Goal: Download file/media

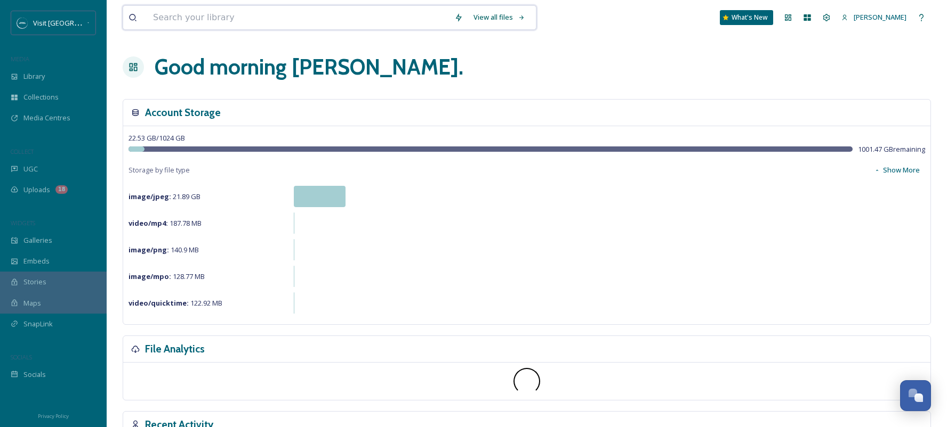
click at [180, 21] on input at bounding box center [298, 17] width 301 height 23
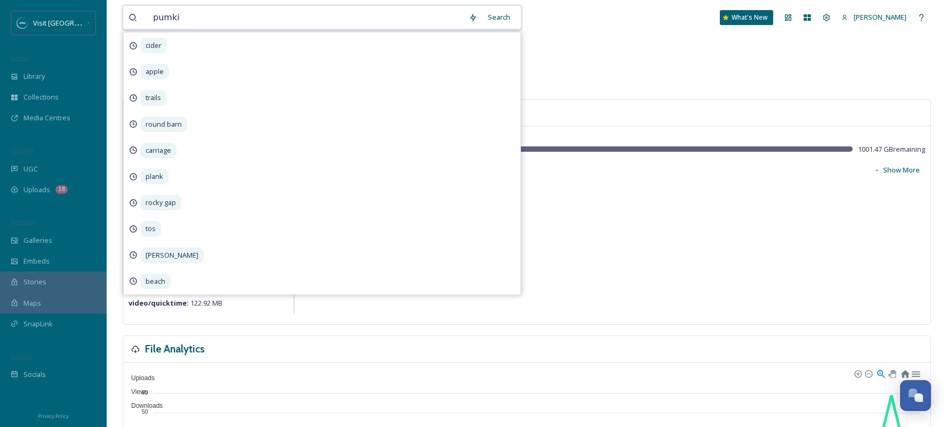
type input "pumkin"
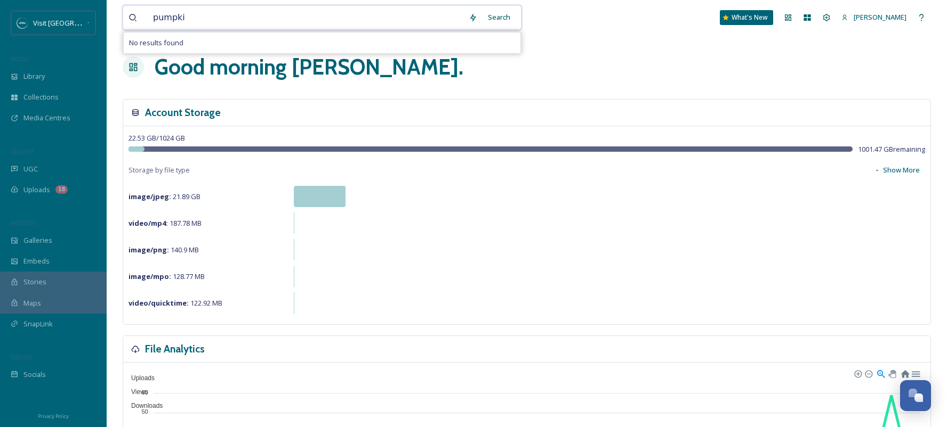
type input "pumpkin"
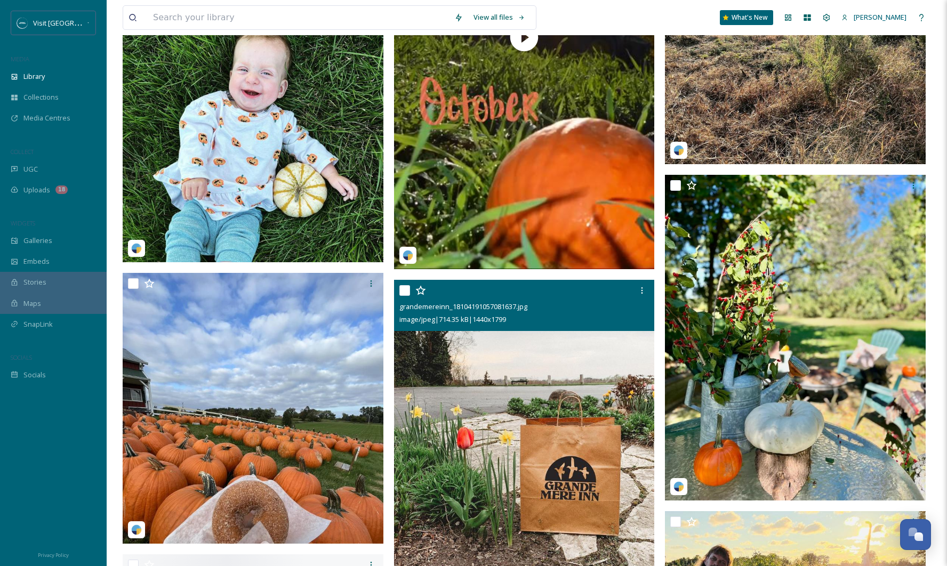
scroll to position [1468, 0]
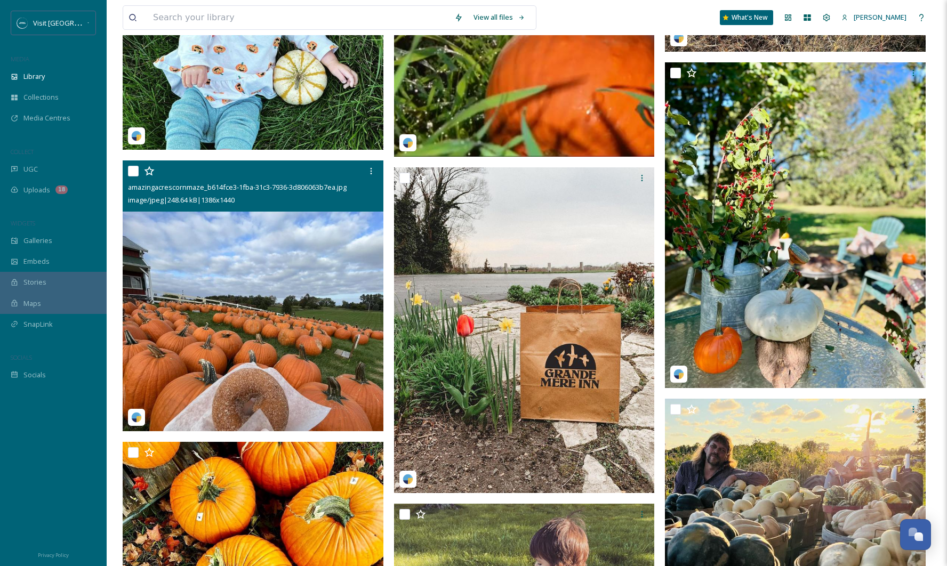
click at [243, 363] on img at bounding box center [253, 295] width 261 height 271
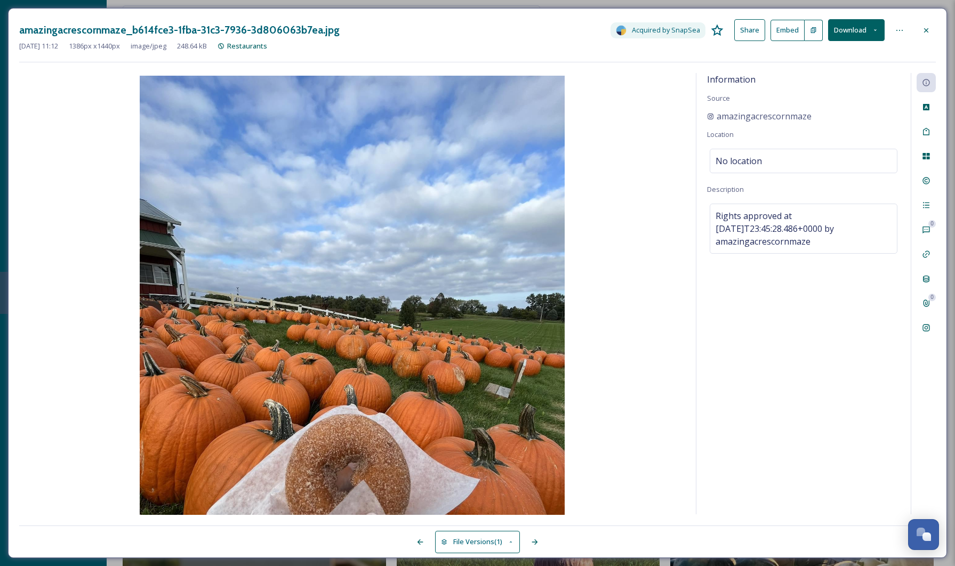
click at [861, 26] on button "Download" at bounding box center [856, 30] width 57 height 22
click at [839, 53] on span "Download Original (1386 x 1440)" at bounding box center [826, 55] width 101 height 10
click at [927, 31] on icon at bounding box center [926, 30] width 9 height 9
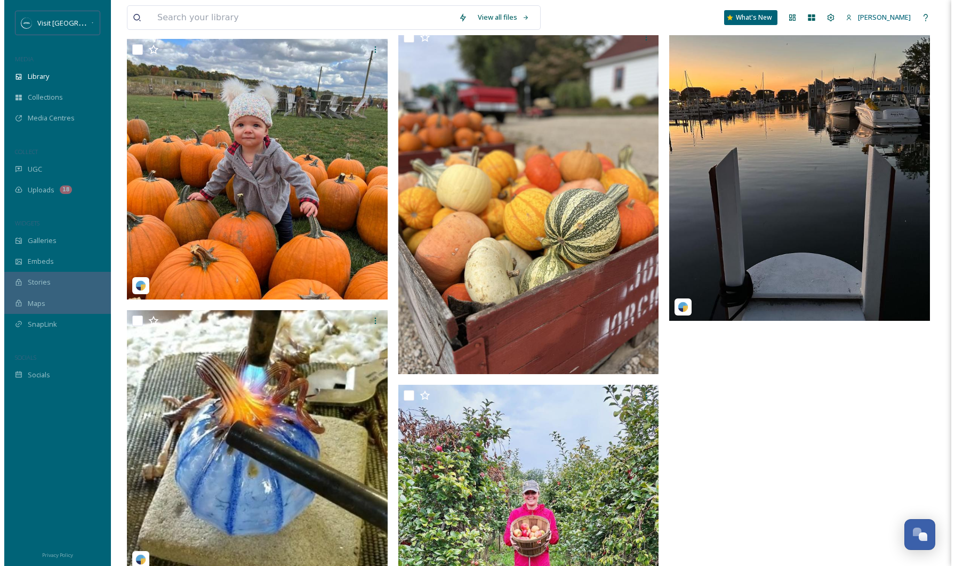
scroll to position [2772, 0]
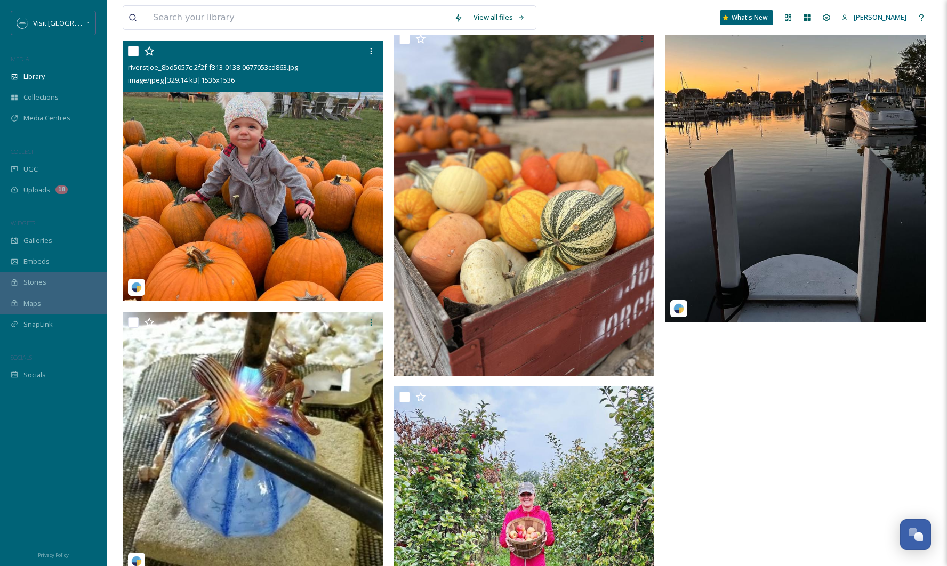
click at [337, 222] on img at bounding box center [253, 171] width 261 height 261
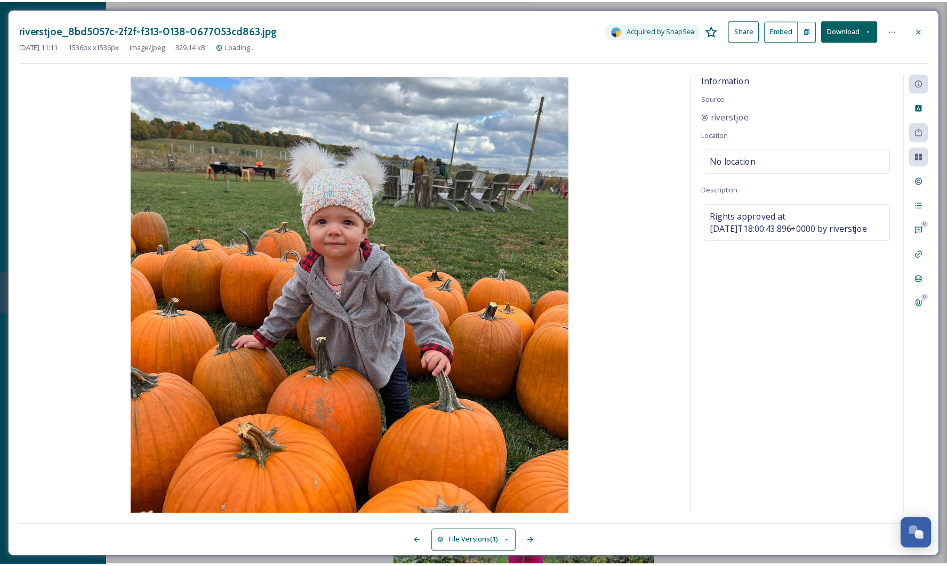
scroll to position [2775, 0]
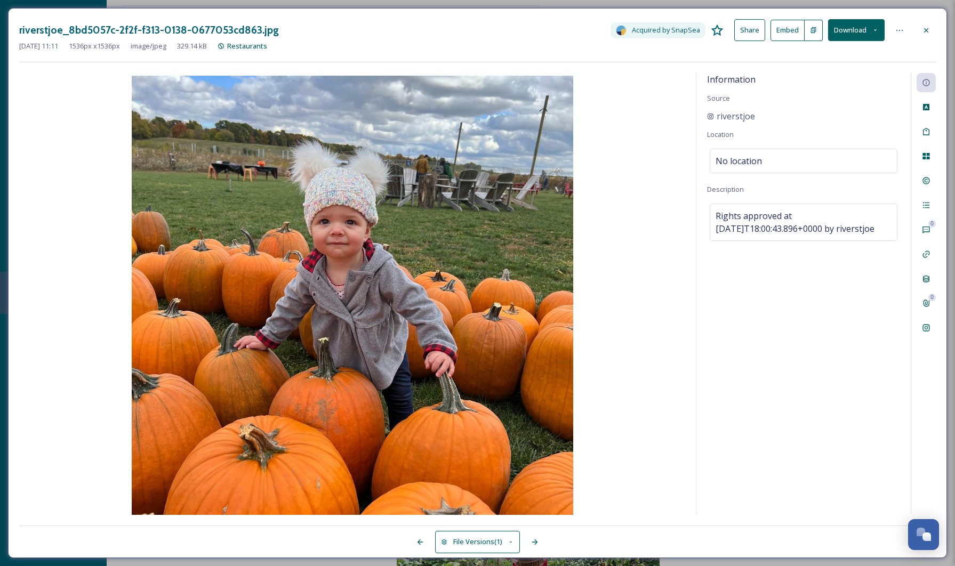
click at [867, 25] on button "Download" at bounding box center [856, 30] width 57 height 22
click at [860, 55] on span "Download Original (1536 x 1536)" at bounding box center [826, 55] width 101 height 10
click at [924, 28] on icon at bounding box center [926, 30] width 9 height 9
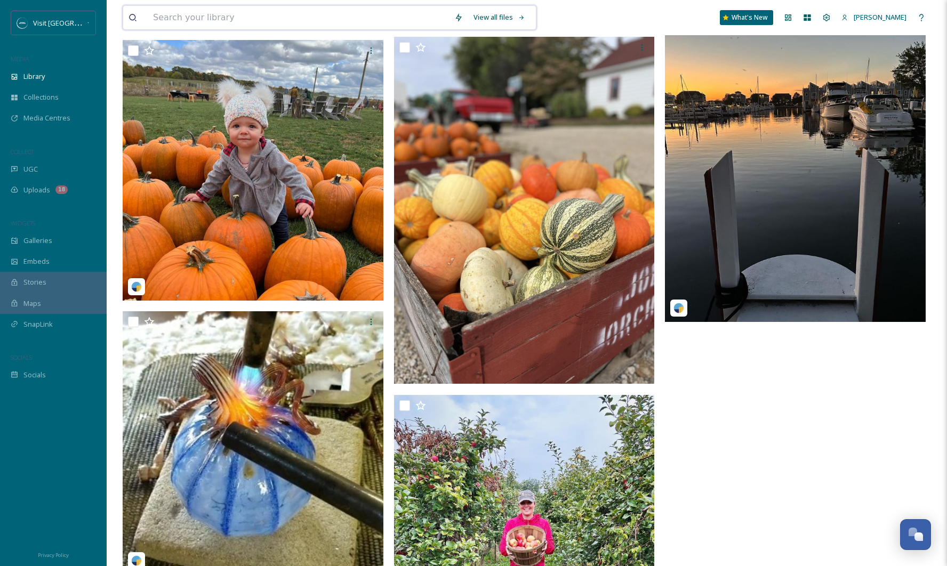
click at [250, 14] on input at bounding box center [298, 17] width 301 height 23
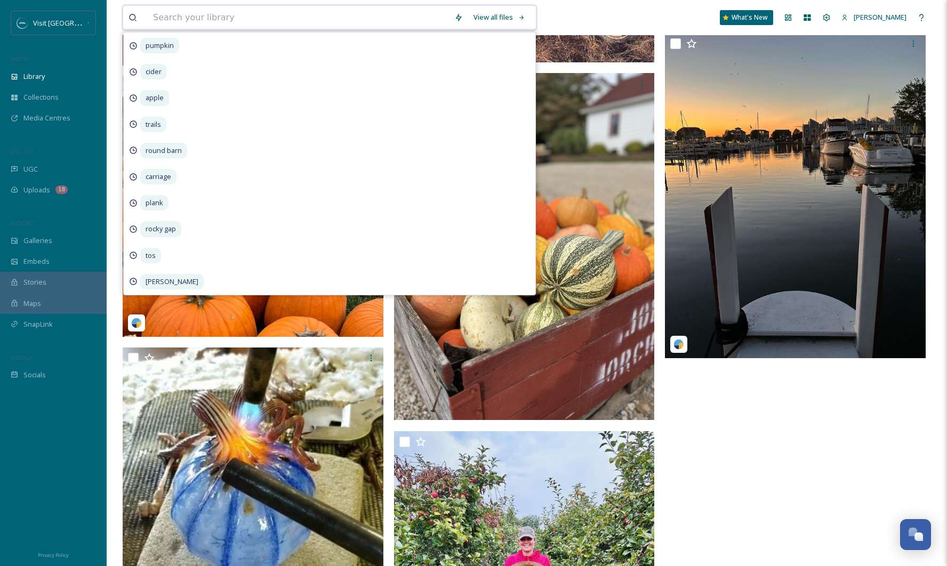
scroll to position [2738, 0]
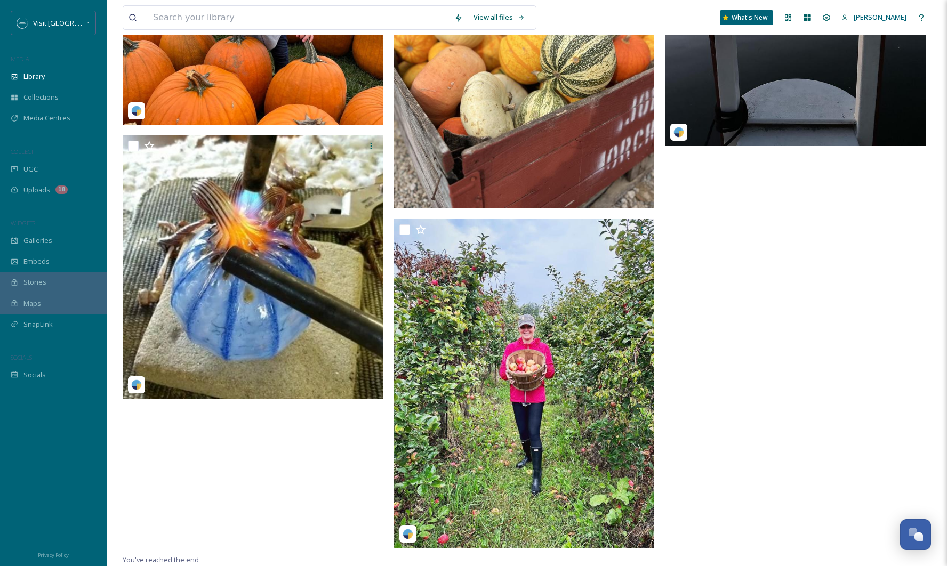
scroll to position [2876, 0]
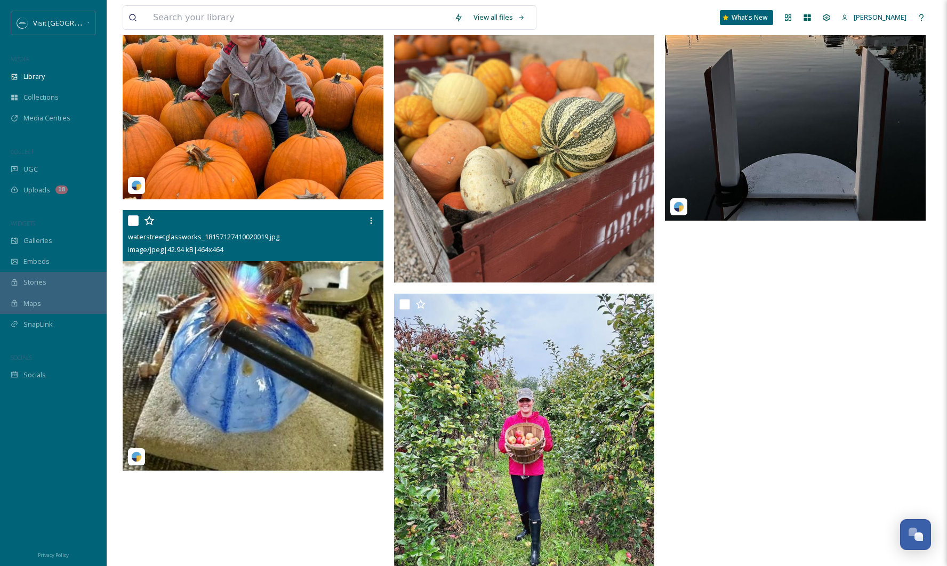
click at [261, 366] on img at bounding box center [253, 340] width 261 height 261
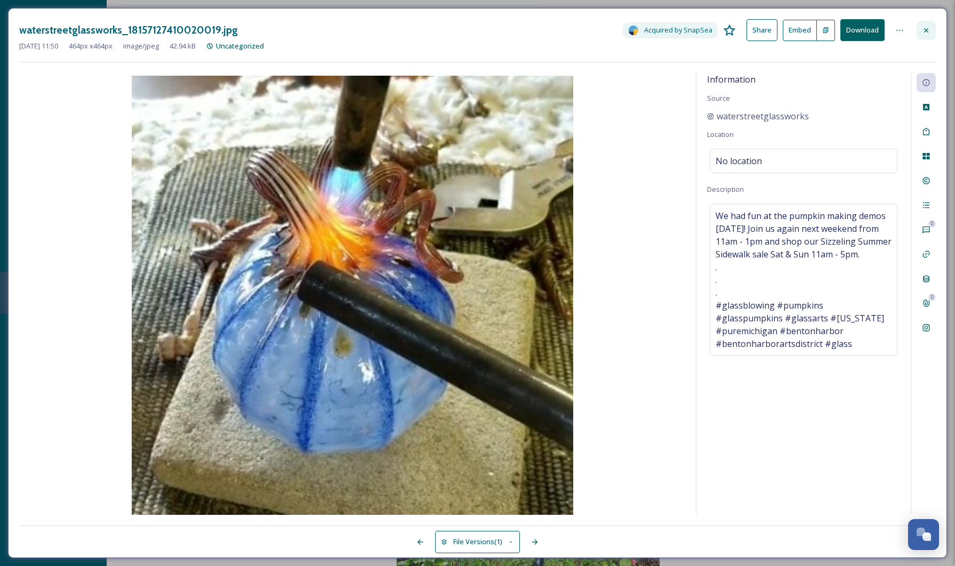
click at [926, 30] on icon at bounding box center [926, 30] width 4 height 4
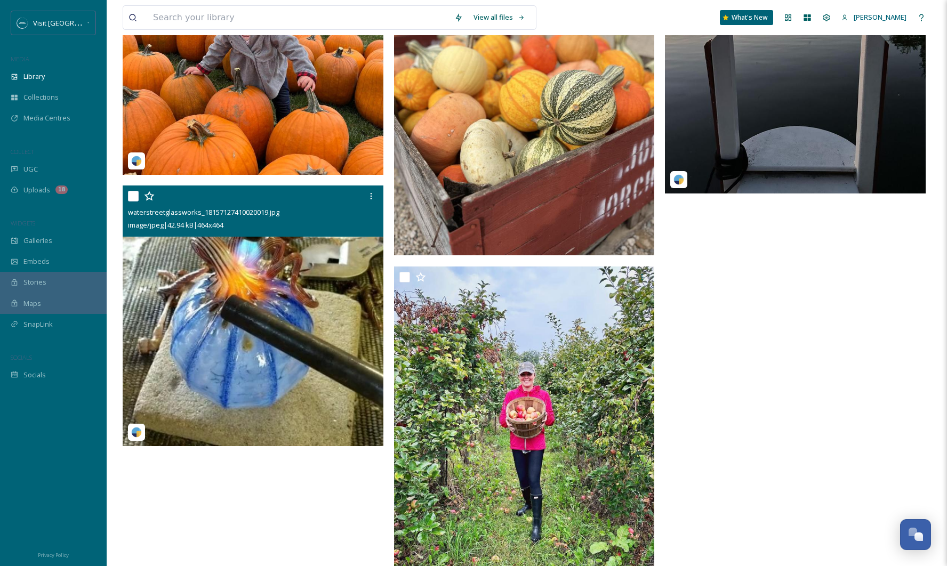
scroll to position [2951, 0]
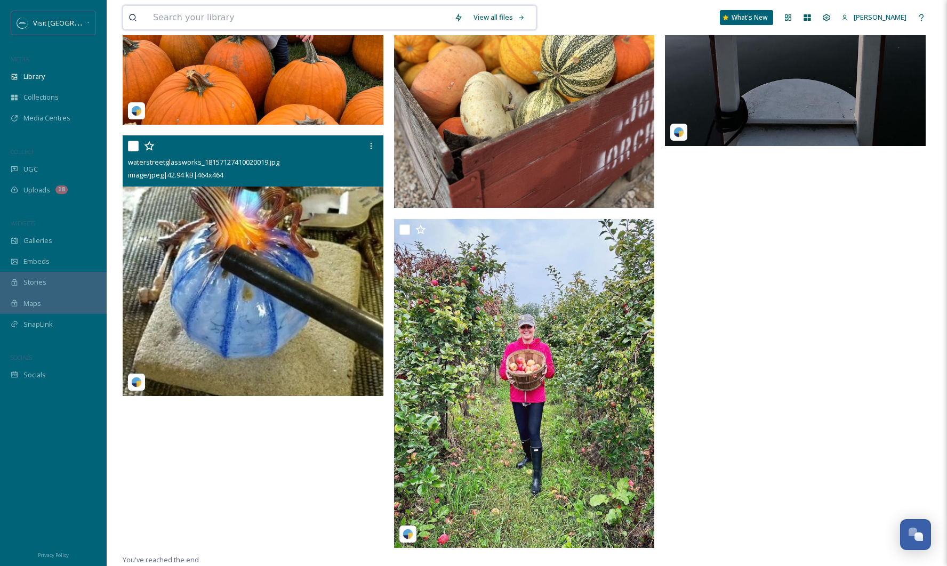
click at [222, 20] on input at bounding box center [298, 17] width 301 height 23
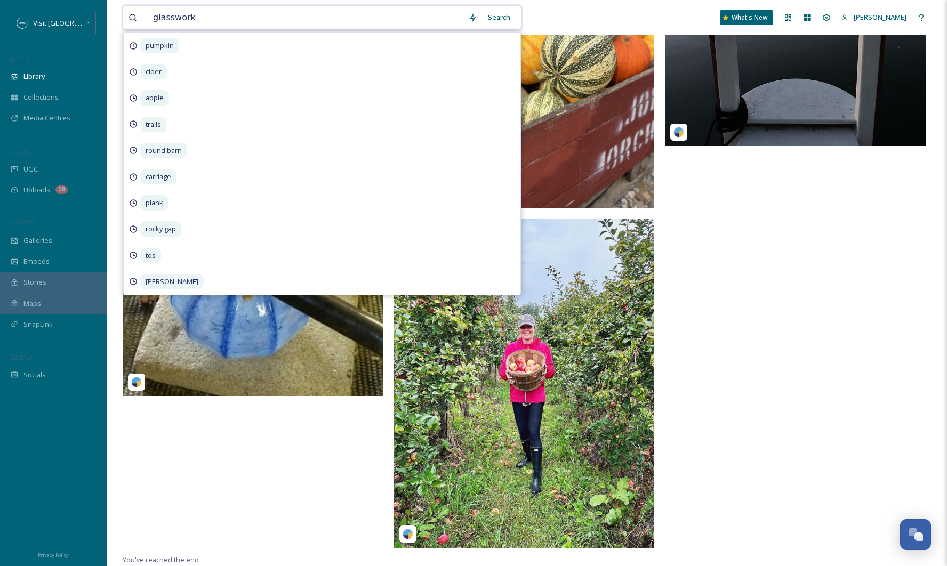
type input "glassworks"
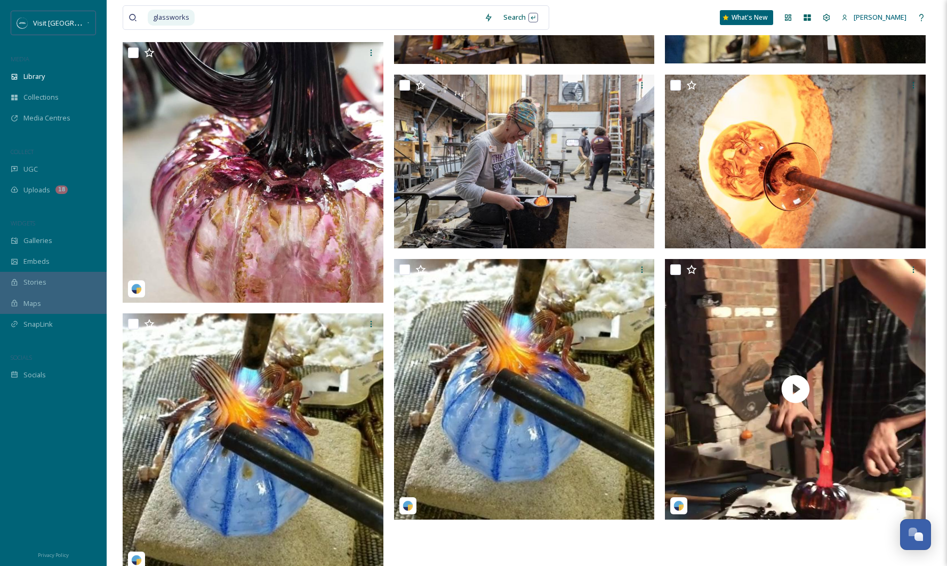
scroll to position [1254, 0]
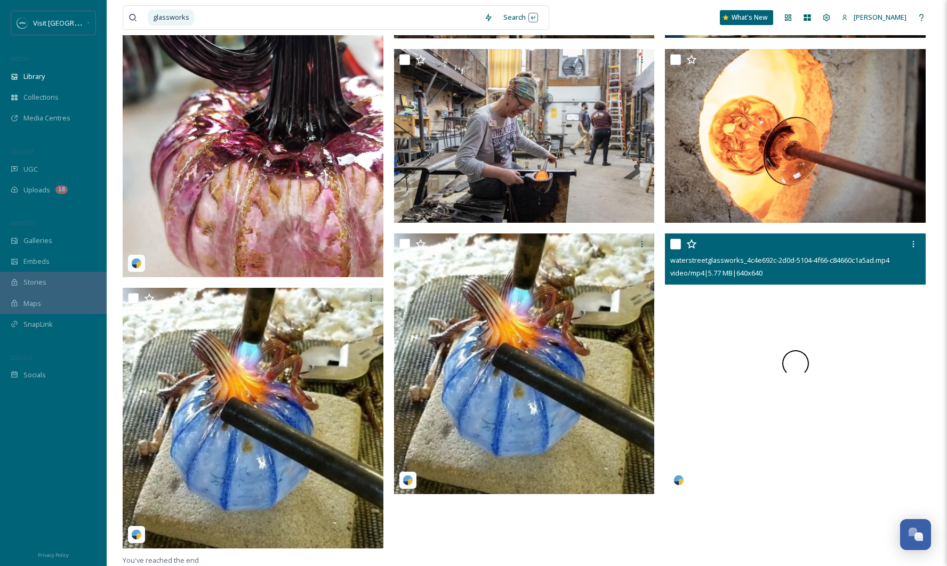
click at [757, 287] on div at bounding box center [795, 363] width 261 height 261
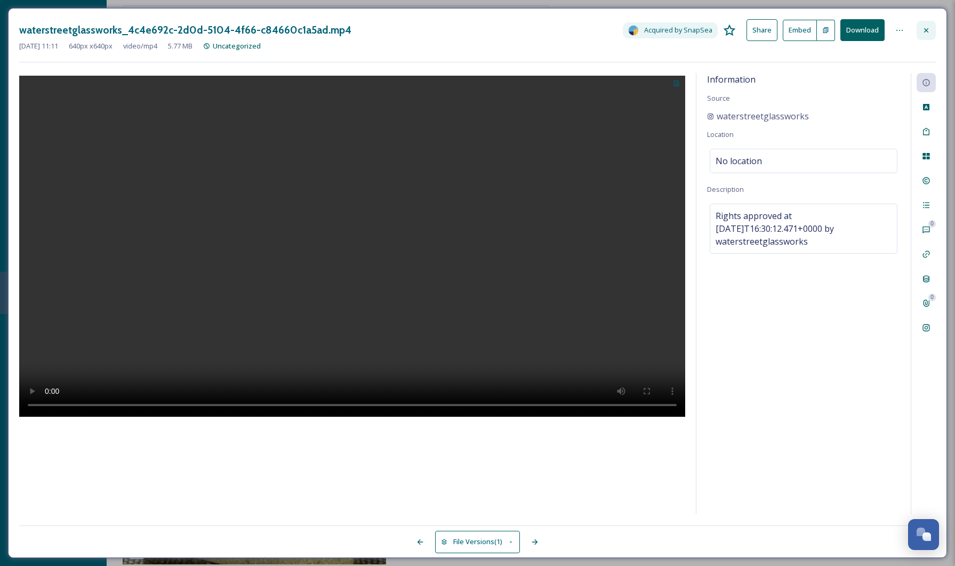
click at [930, 28] on div at bounding box center [925, 30] width 19 height 19
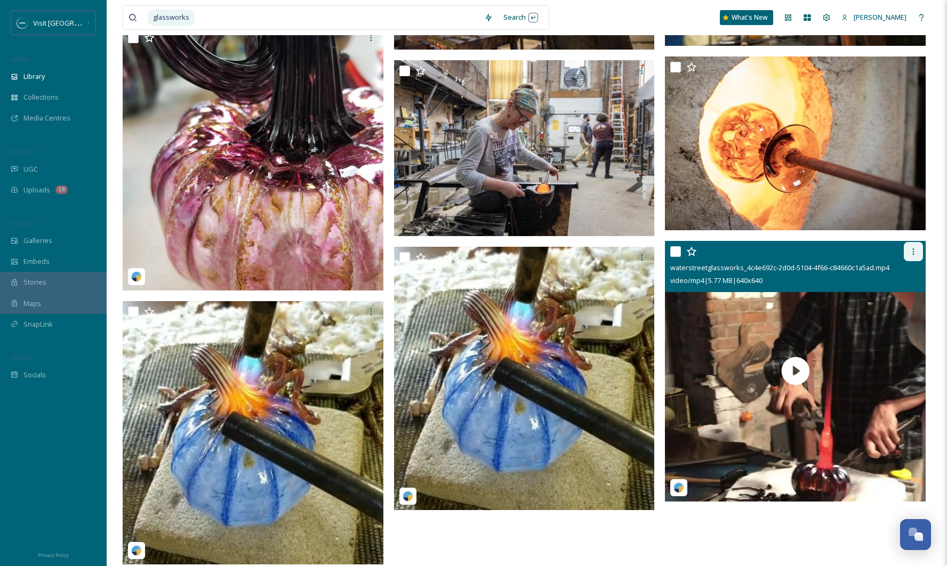
click at [914, 249] on icon at bounding box center [913, 251] width 9 height 9
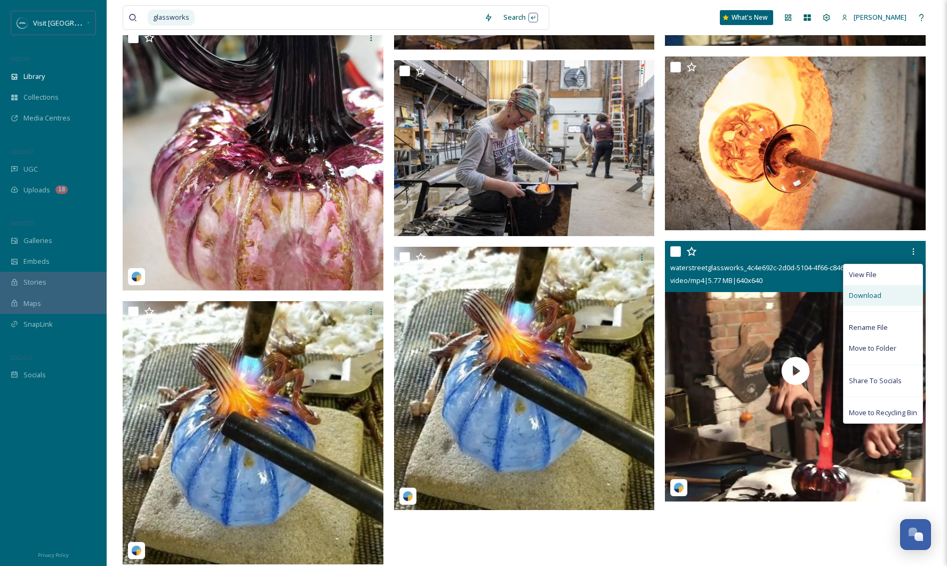
click at [879, 298] on span "Download" at bounding box center [865, 295] width 33 height 10
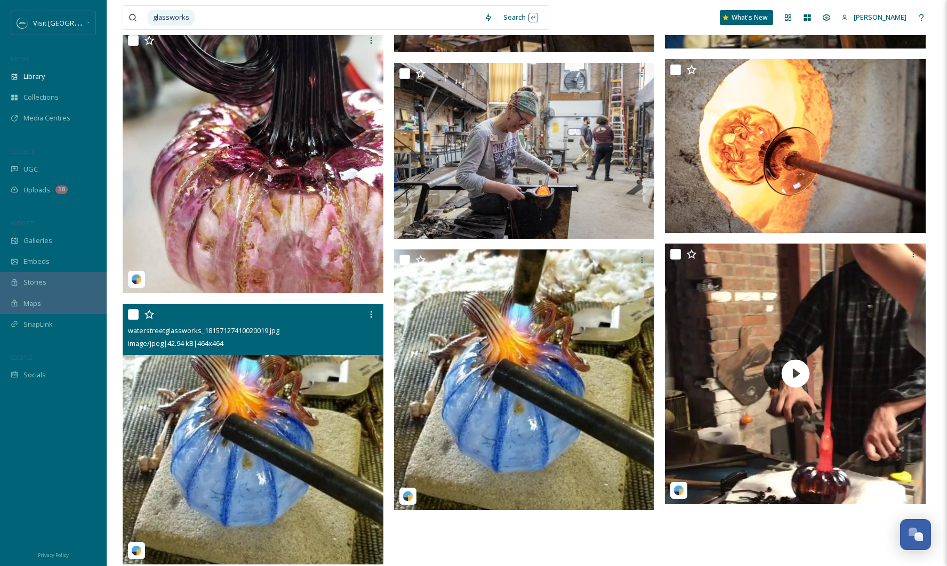
scroll to position [1162, 0]
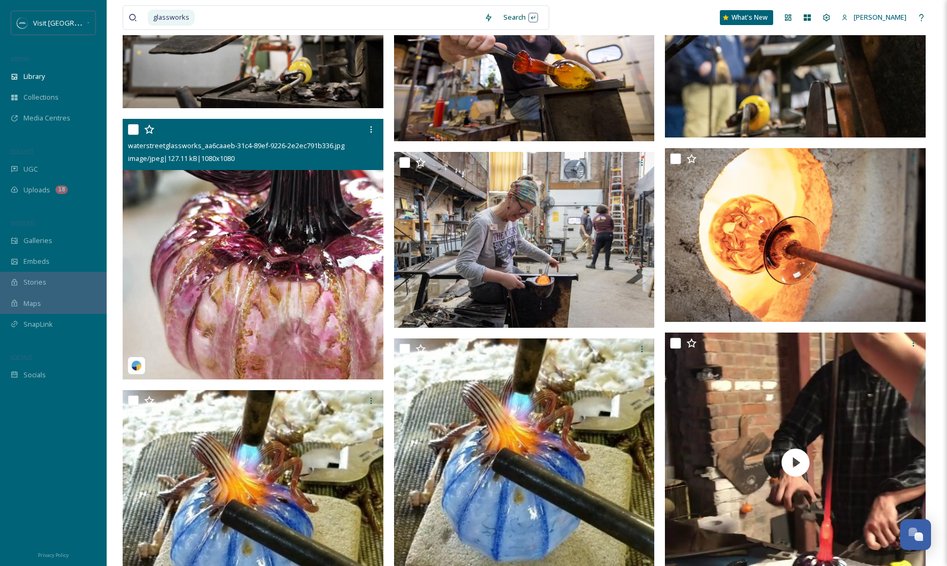
click at [231, 323] on img at bounding box center [253, 249] width 261 height 261
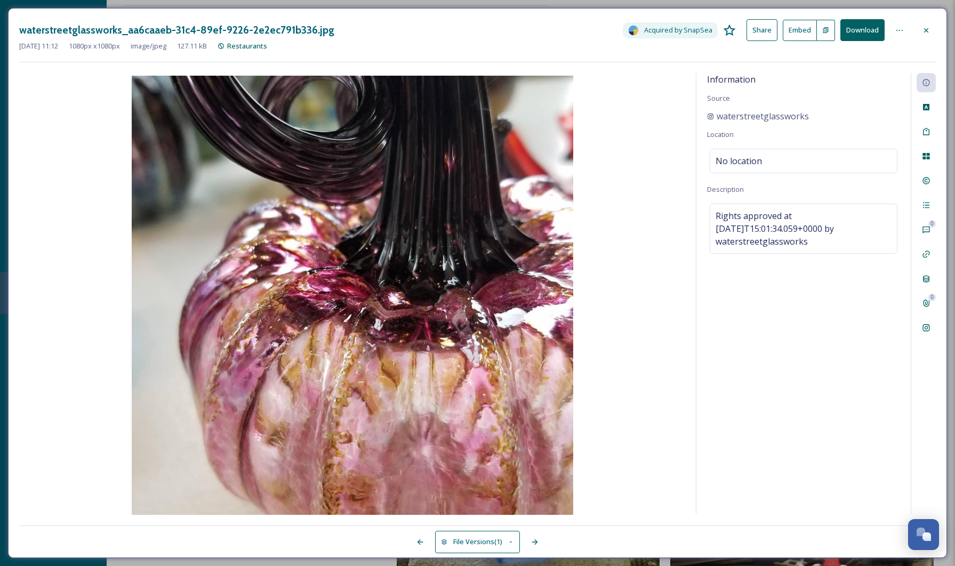
click at [862, 33] on button "Download" at bounding box center [862, 30] width 44 height 22
click at [865, 29] on button "Download" at bounding box center [862, 30] width 44 height 22
drag, startPoint x: 927, startPoint y: 28, endPoint x: 914, endPoint y: 28, distance: 13.3
click at [927, 28] on icon at bounding box center [926, 30] width 9 height 9
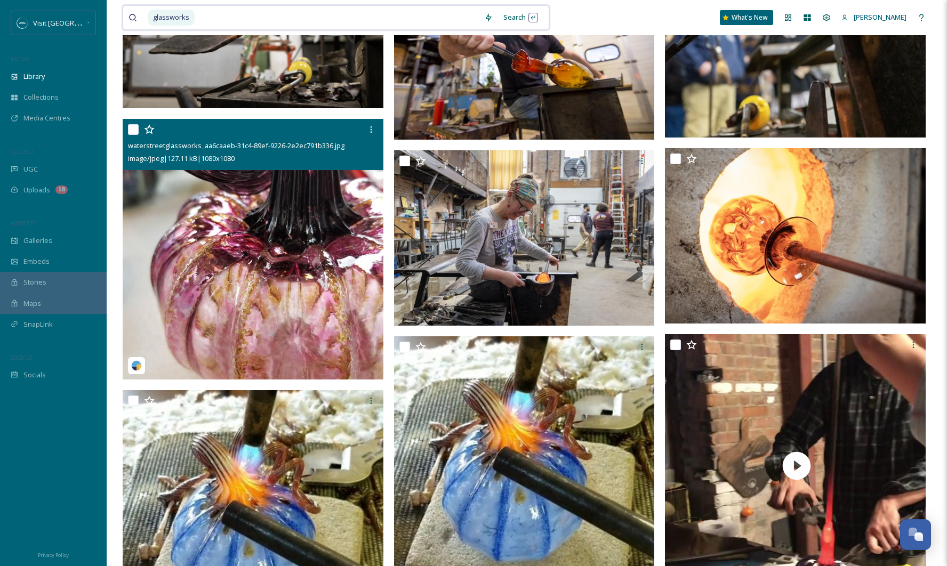
click at [260, 13] on input at bounding box center [337, 17] width 283 height 23
type input "g"
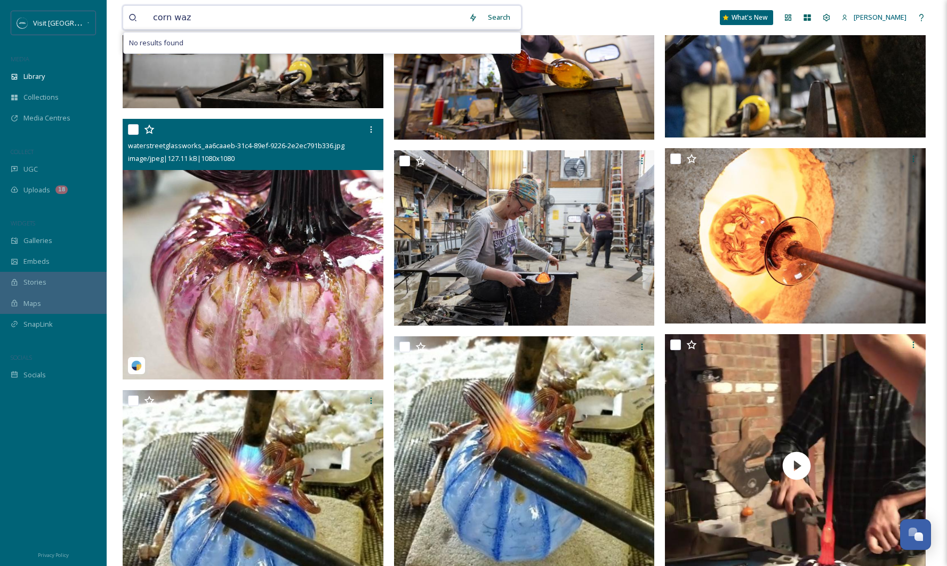
type input "corn waze"
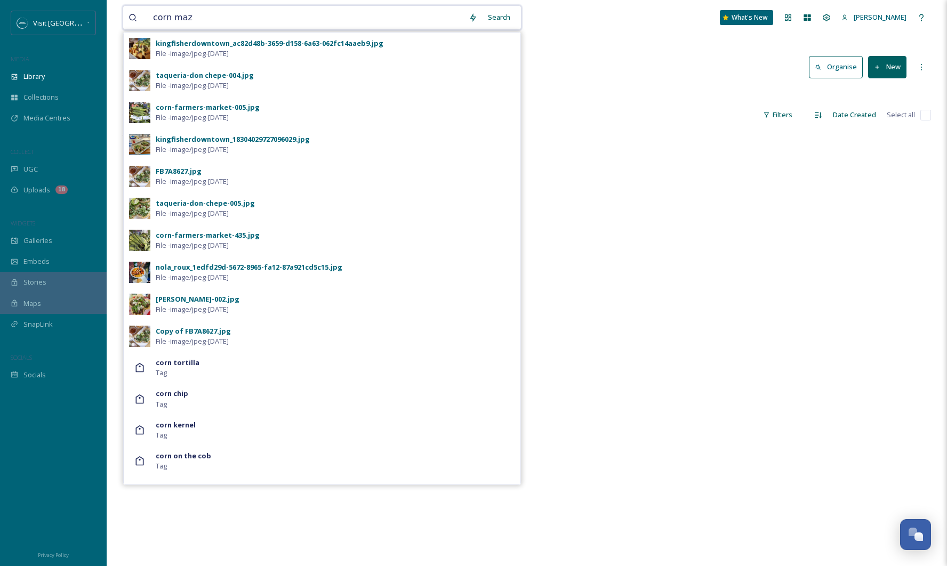
type input "corn maze"
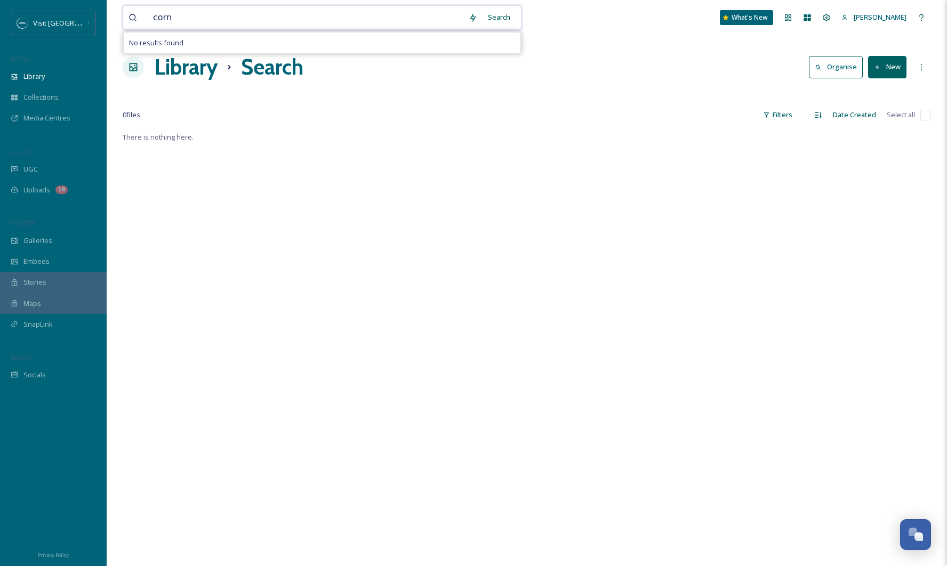
type input "corn"
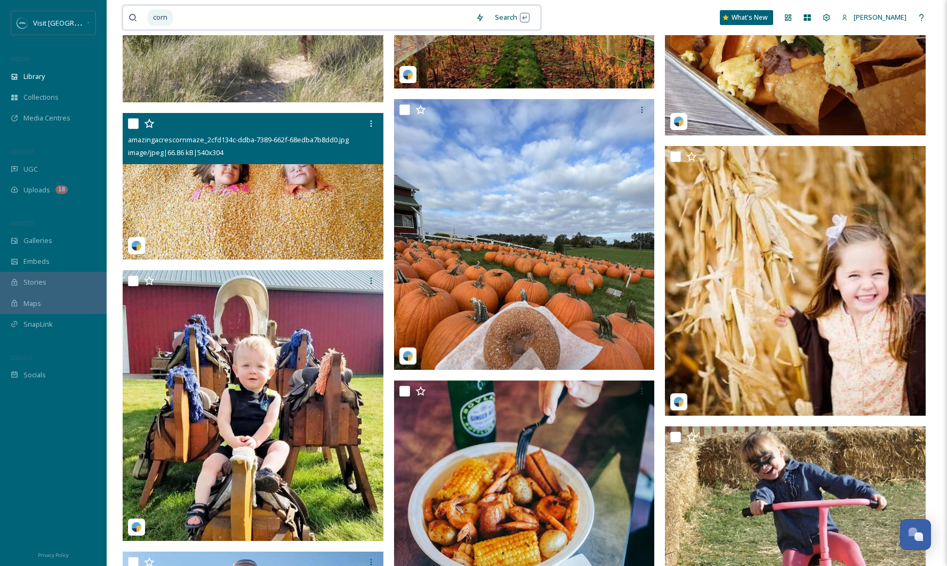
scroll to position [2278, 0]
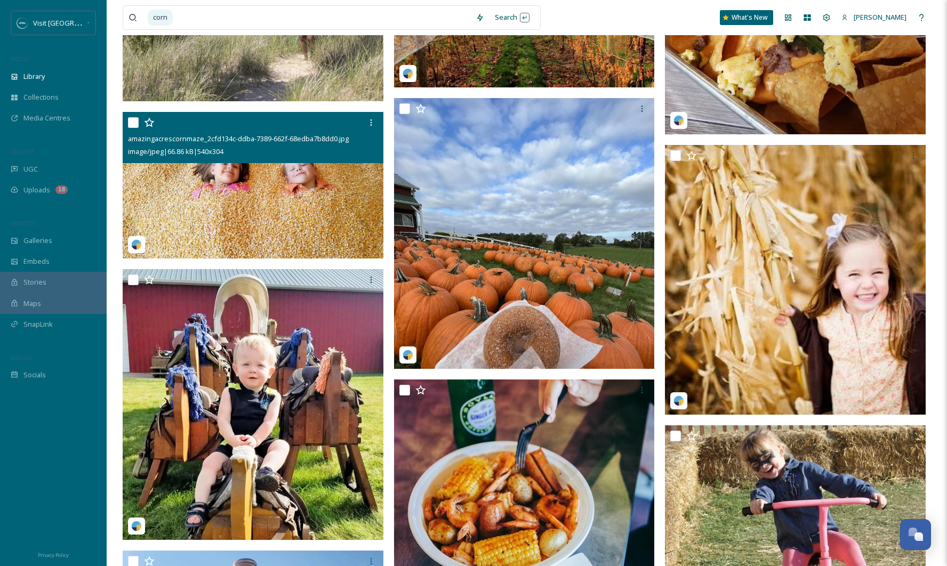
click at [322, 199] on img at bounding box center [253, 185] width 261 height 147
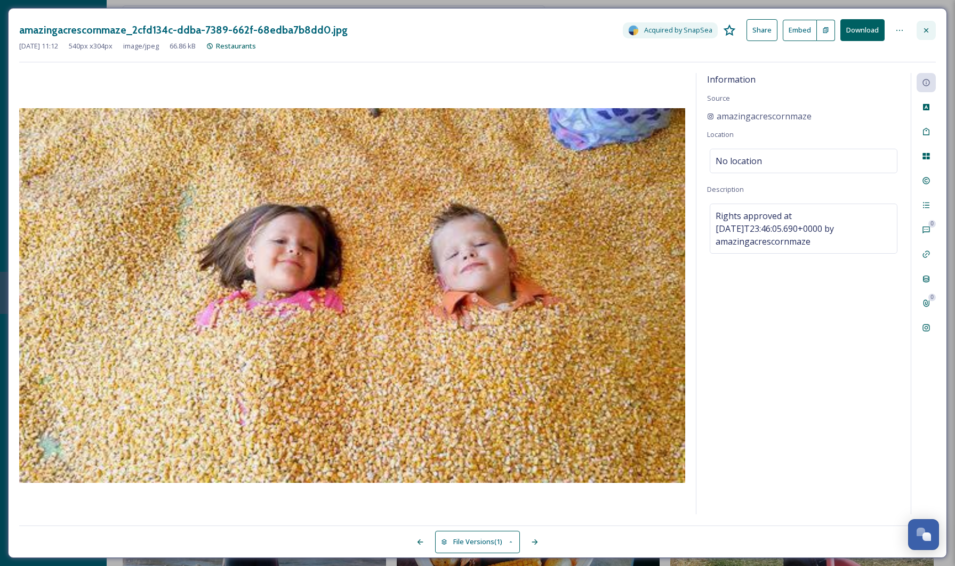
click at [922, 33] on icon at bounding box center [926, 30] width 9 height 9
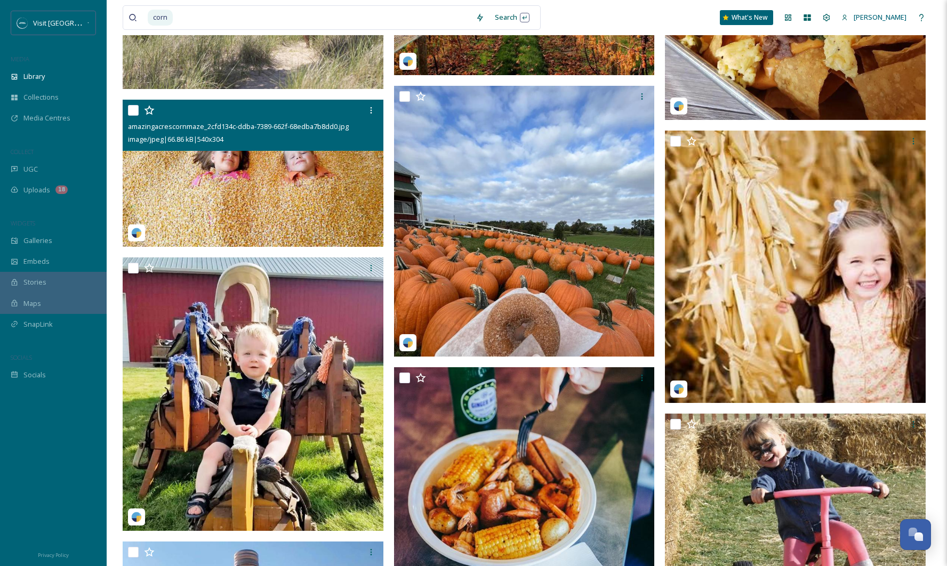
scroll to position [2326, 0]
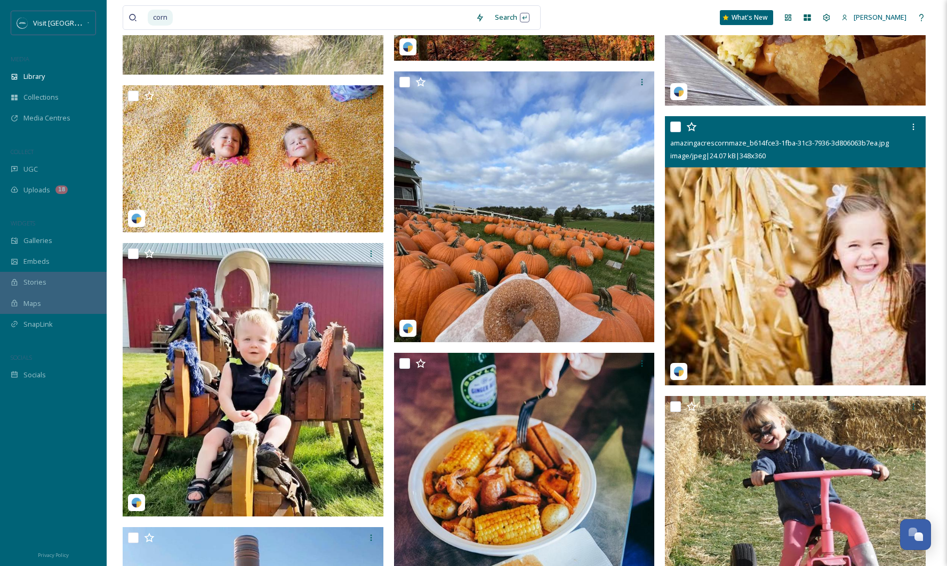
click at [767, 265] on img at bounding box center [795, 251] width 261 height 270
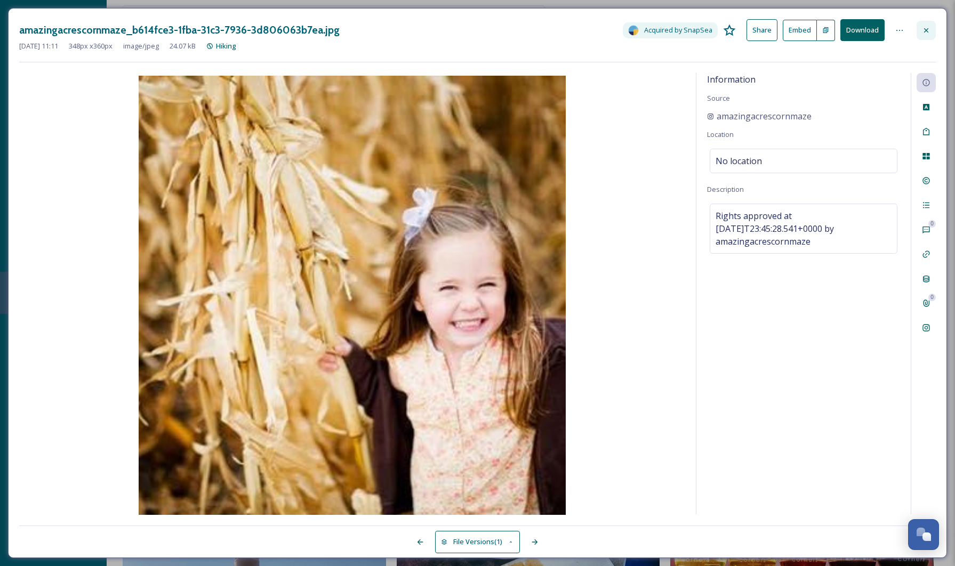
click at [925, 33] on icon at bounding box center [926, 30] width 9 height 9
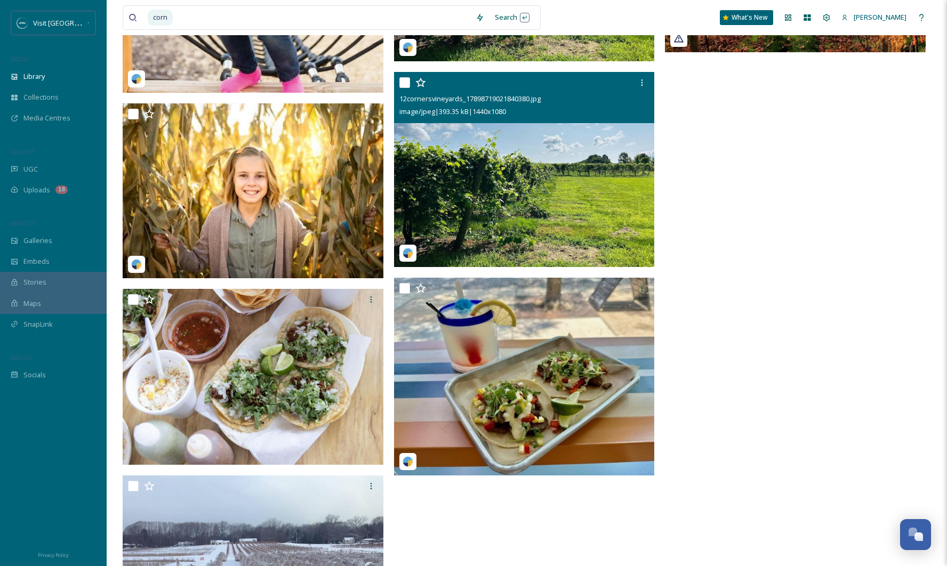
scroll to position [3365, 0]
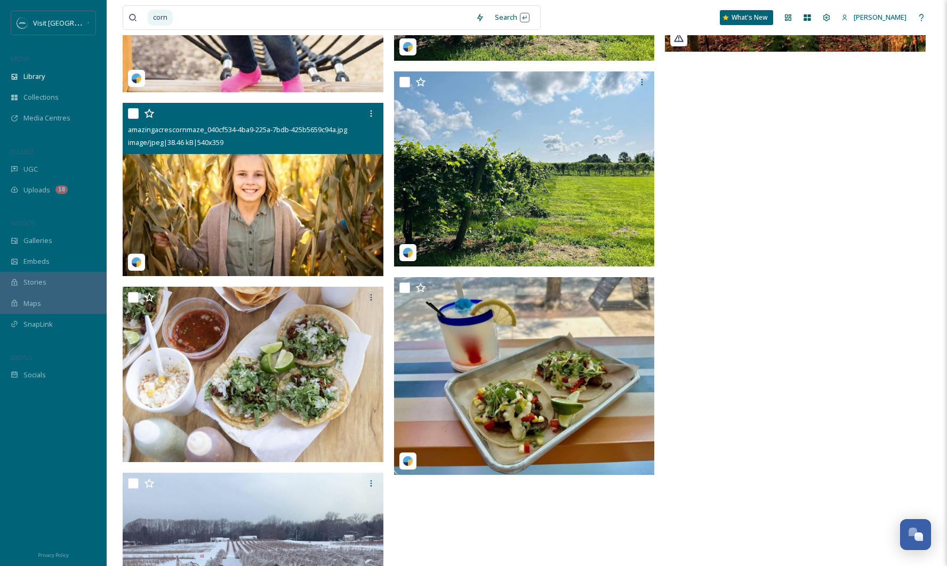
click at [299, 199] on img at bounding box center [253, 189] width 261 height 173
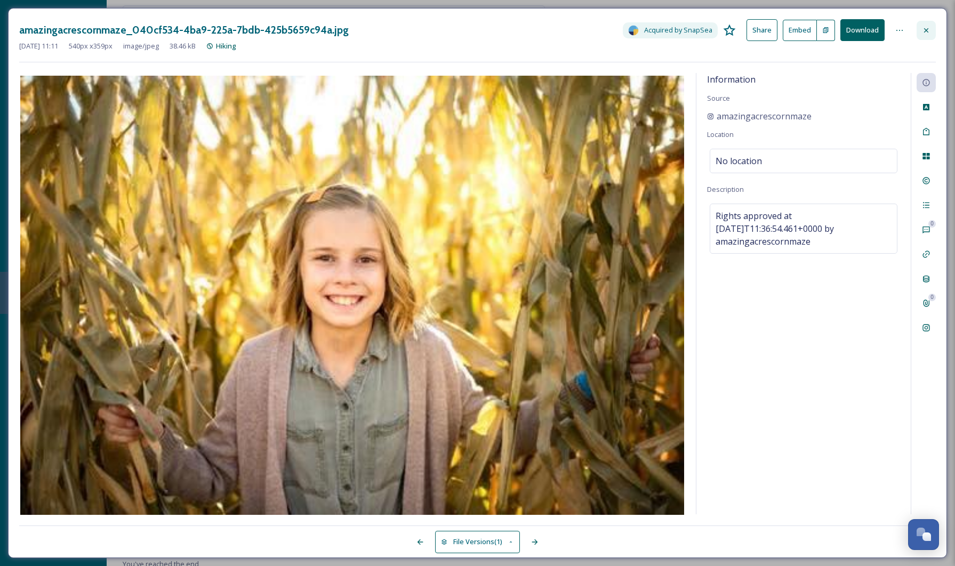
click at [929, 27] on icon at bounding box center [926, 30] width 9 height 9
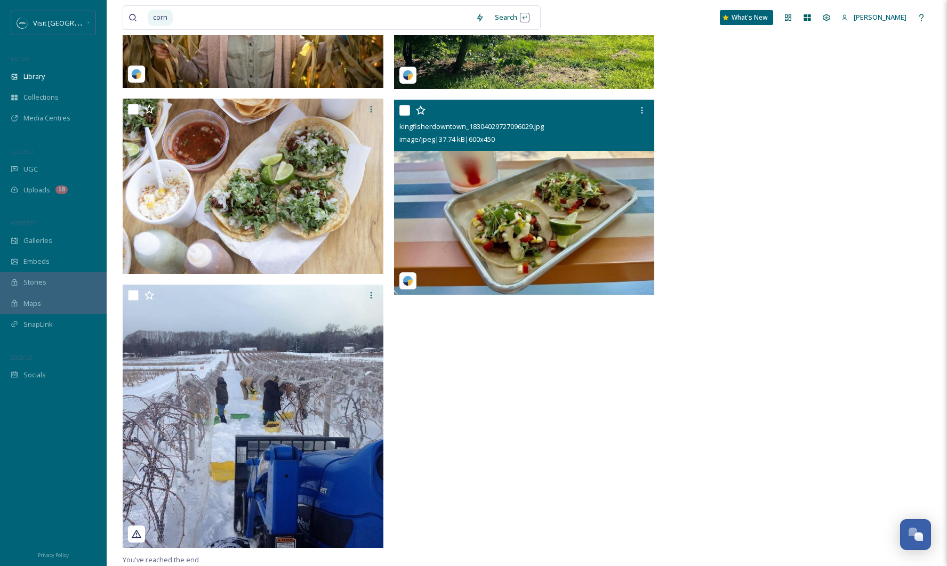
scroll to position [3552, 0]
